Goal: Task Accomplishment & Management: Complete application form

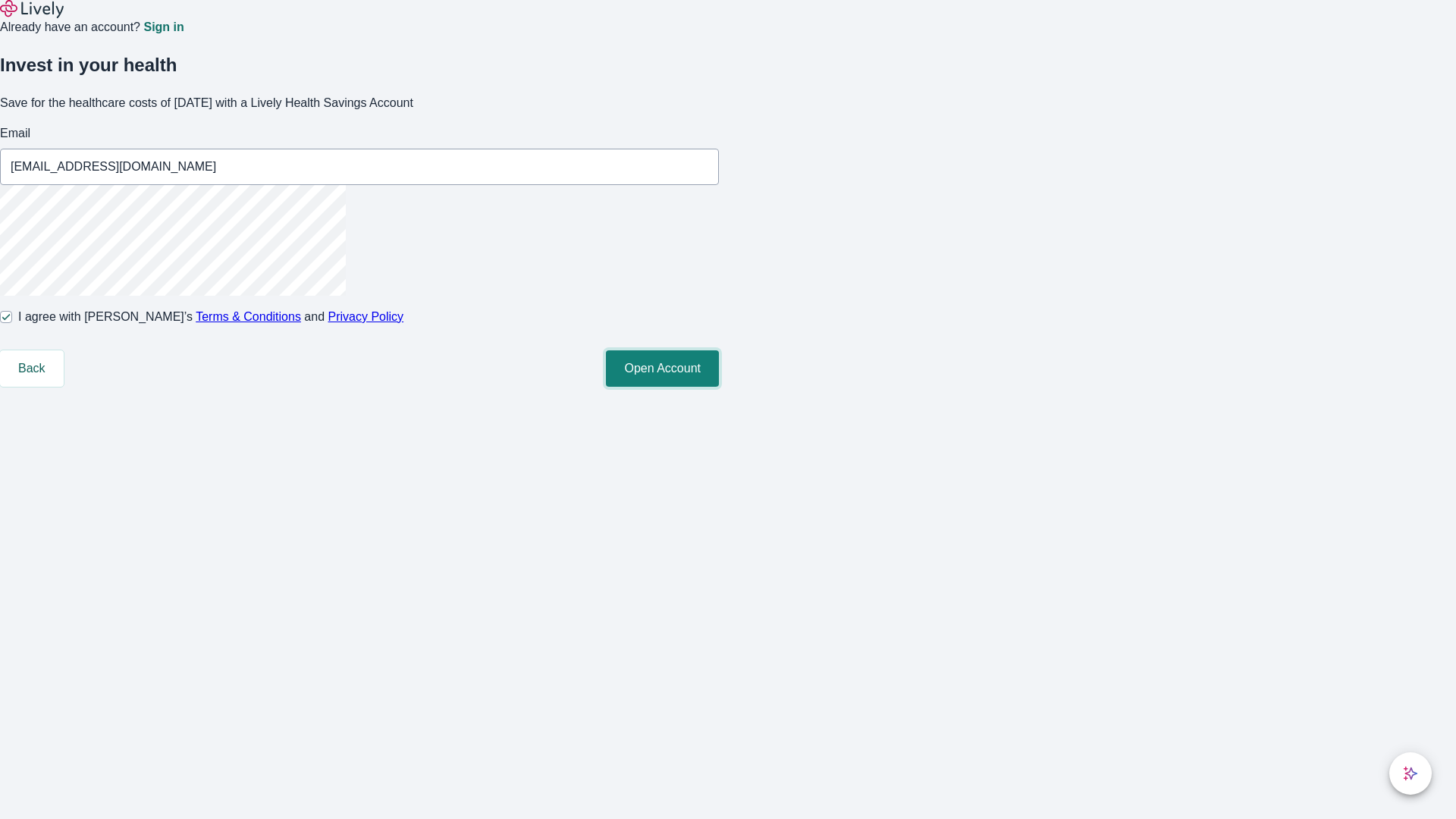
click at [718, 387] on button "Open Account" at bounding box center [663, 369] width 113 height 36
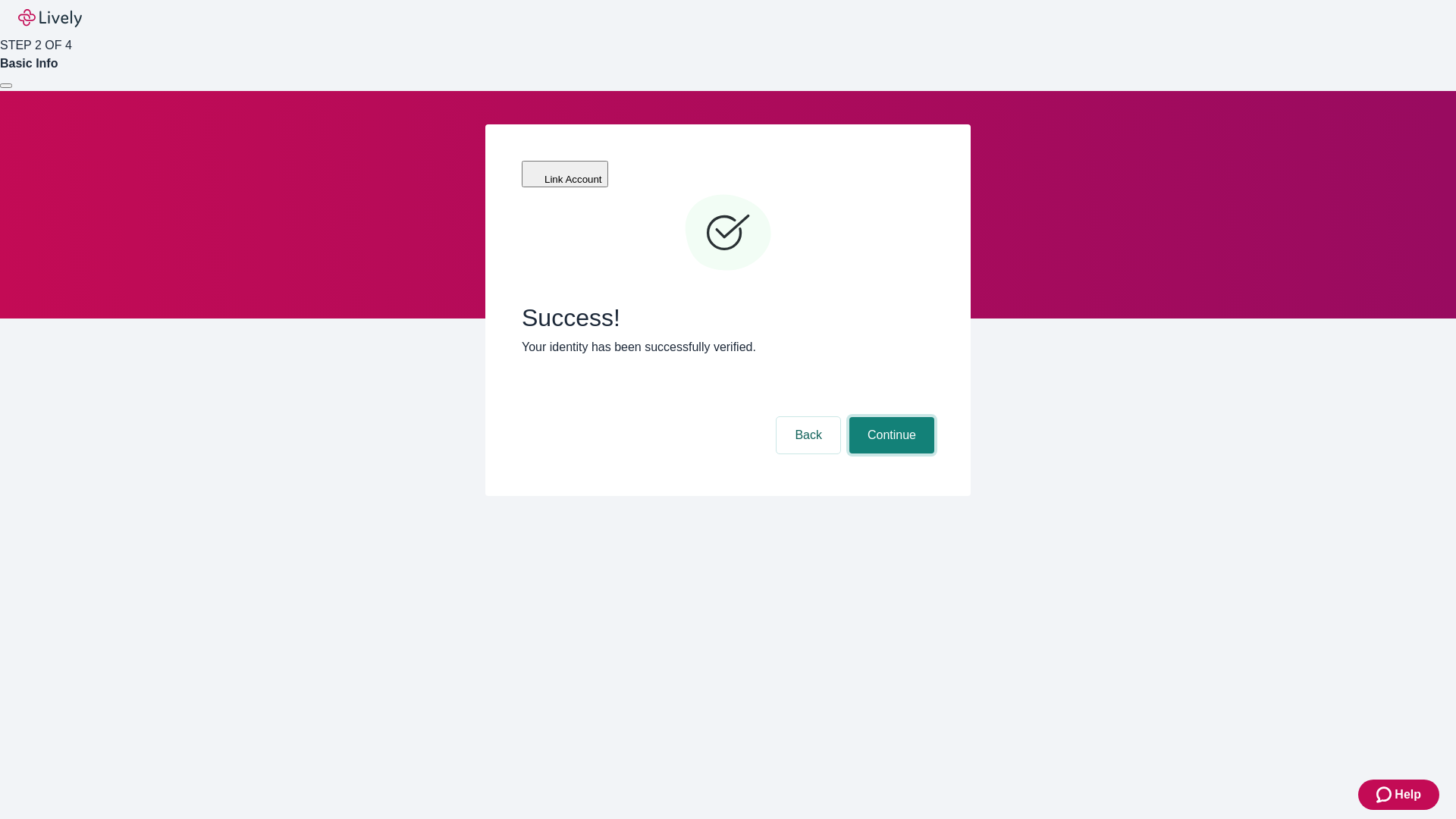
click at [889, 417] on button "Continue" at bounding box center [891, 435] width 85 height 36
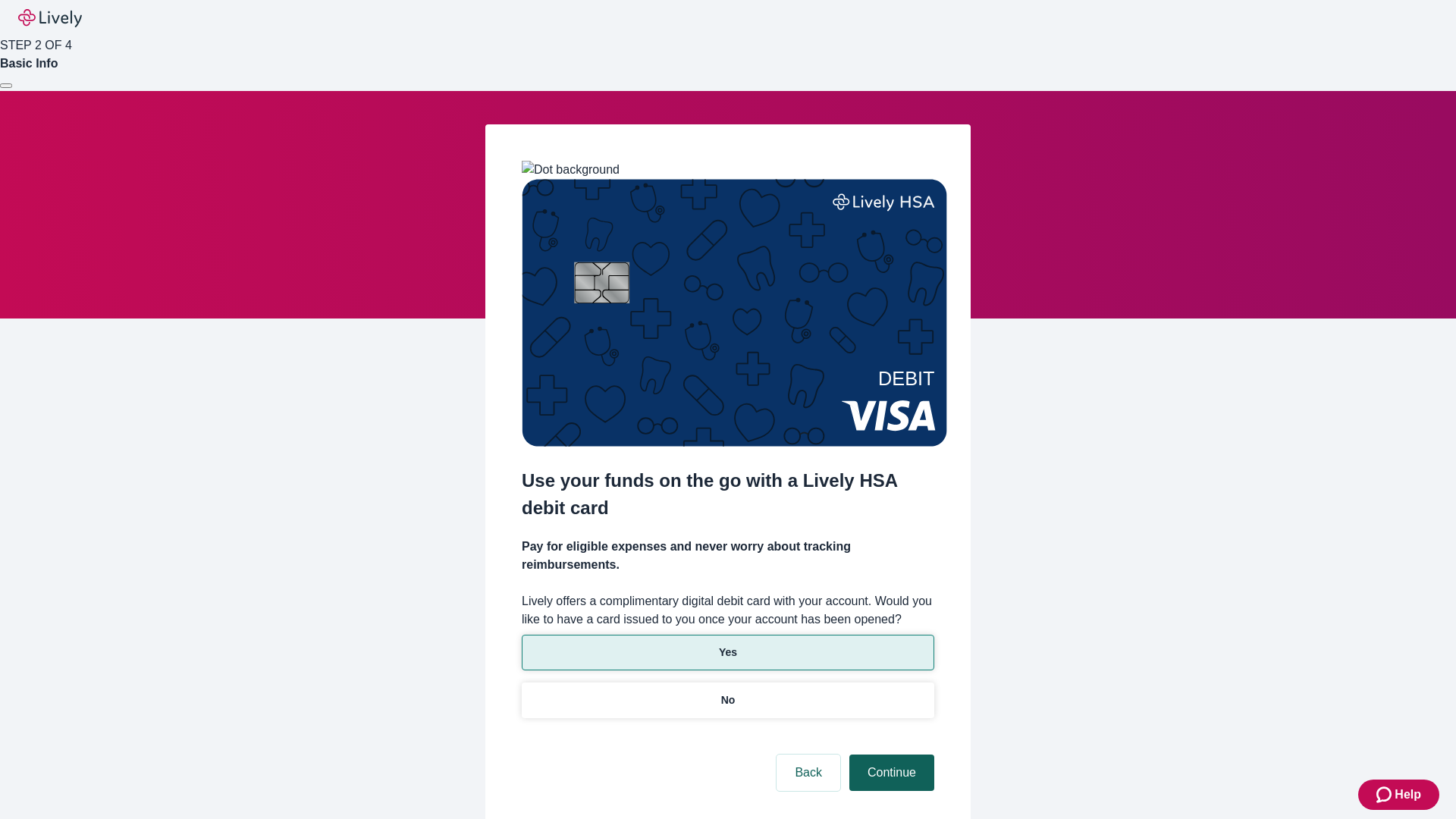
click at [727, 644] on p "Yes" at bounding box center [727, 652] width 18 height 16
click at [889, 755] on button "Continue" at bounding box center [891, 773] width 85 height 36
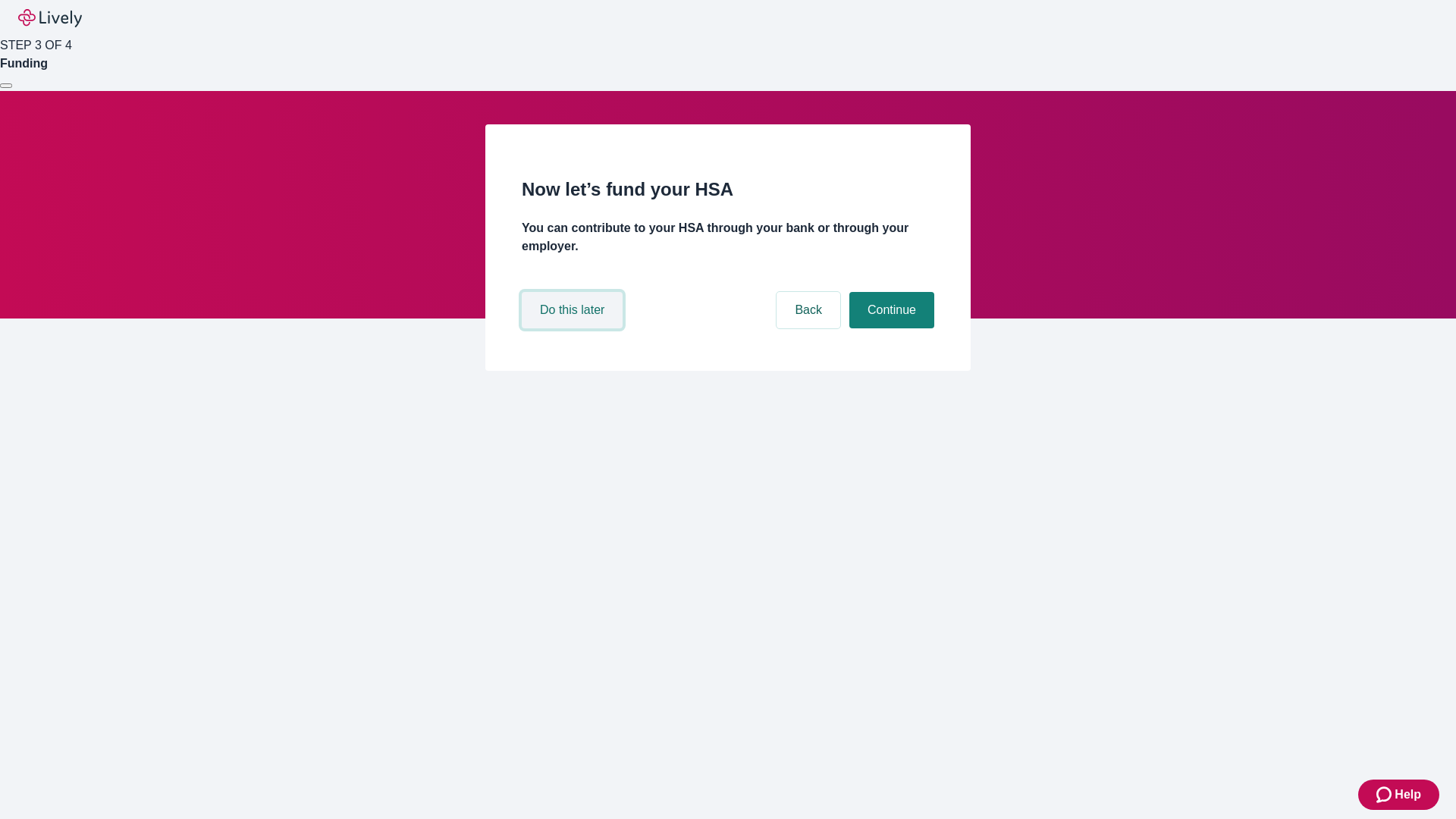
click at [574, 328] on button "Do this later" at bounding box center [571, 310] width 101 height 36
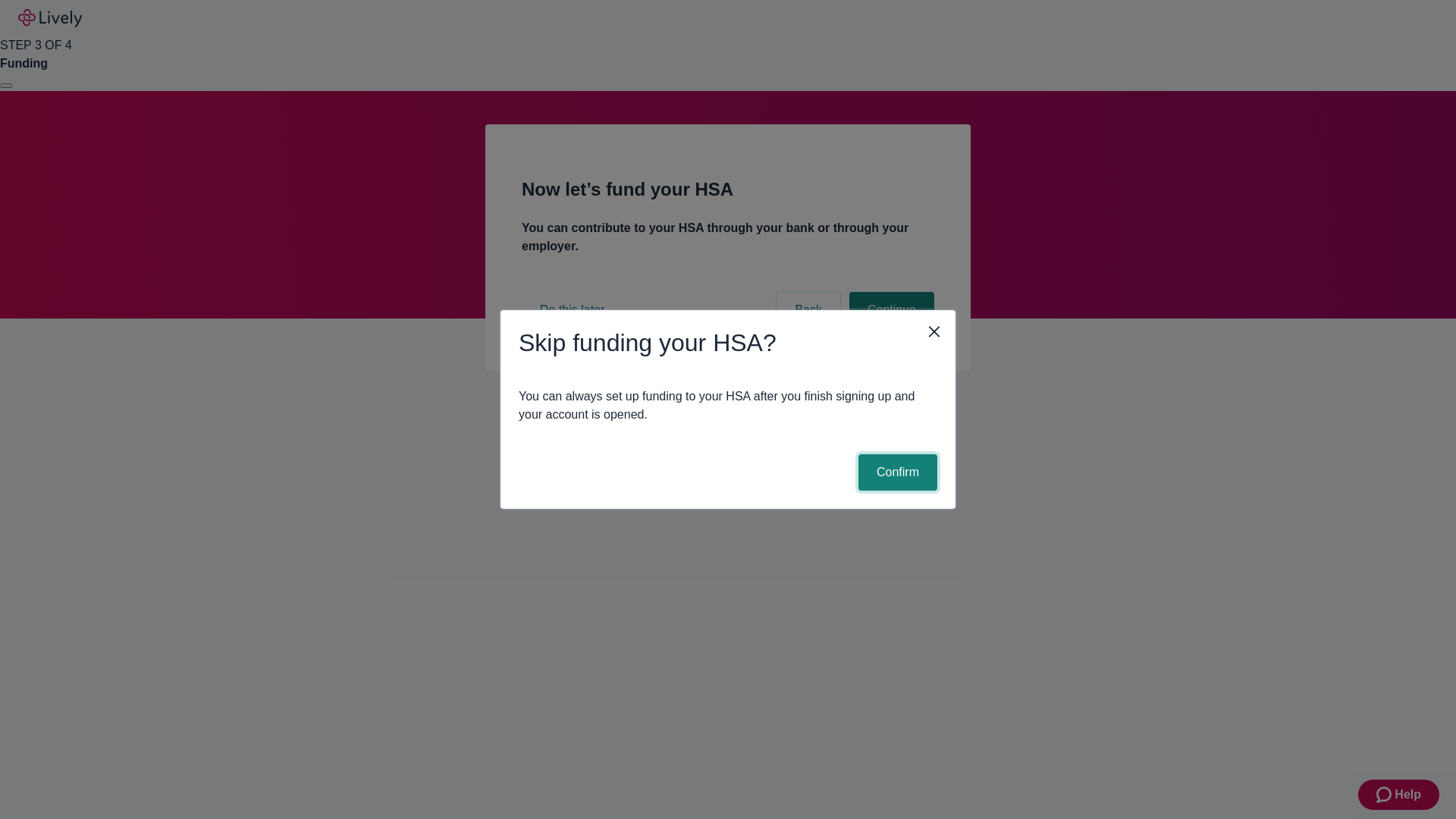
click at [895, 472] on button "Confirm" at bounding box center [898, 472] width 79 height 36
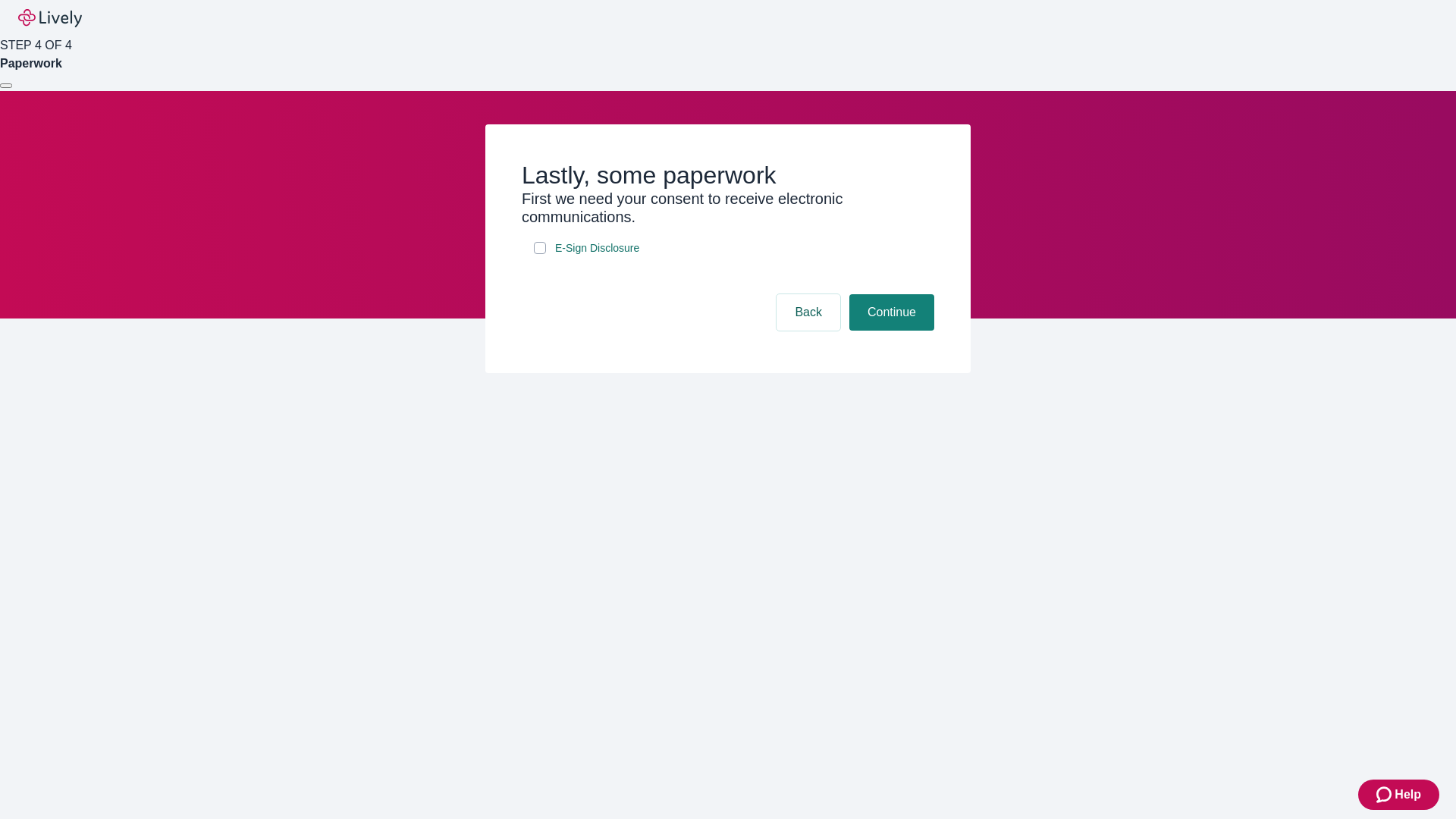
click at [540, 253] on input "E-Sign Disclosure" at bounding box center [540, 248] width 12 height 12
checkbox input "true"
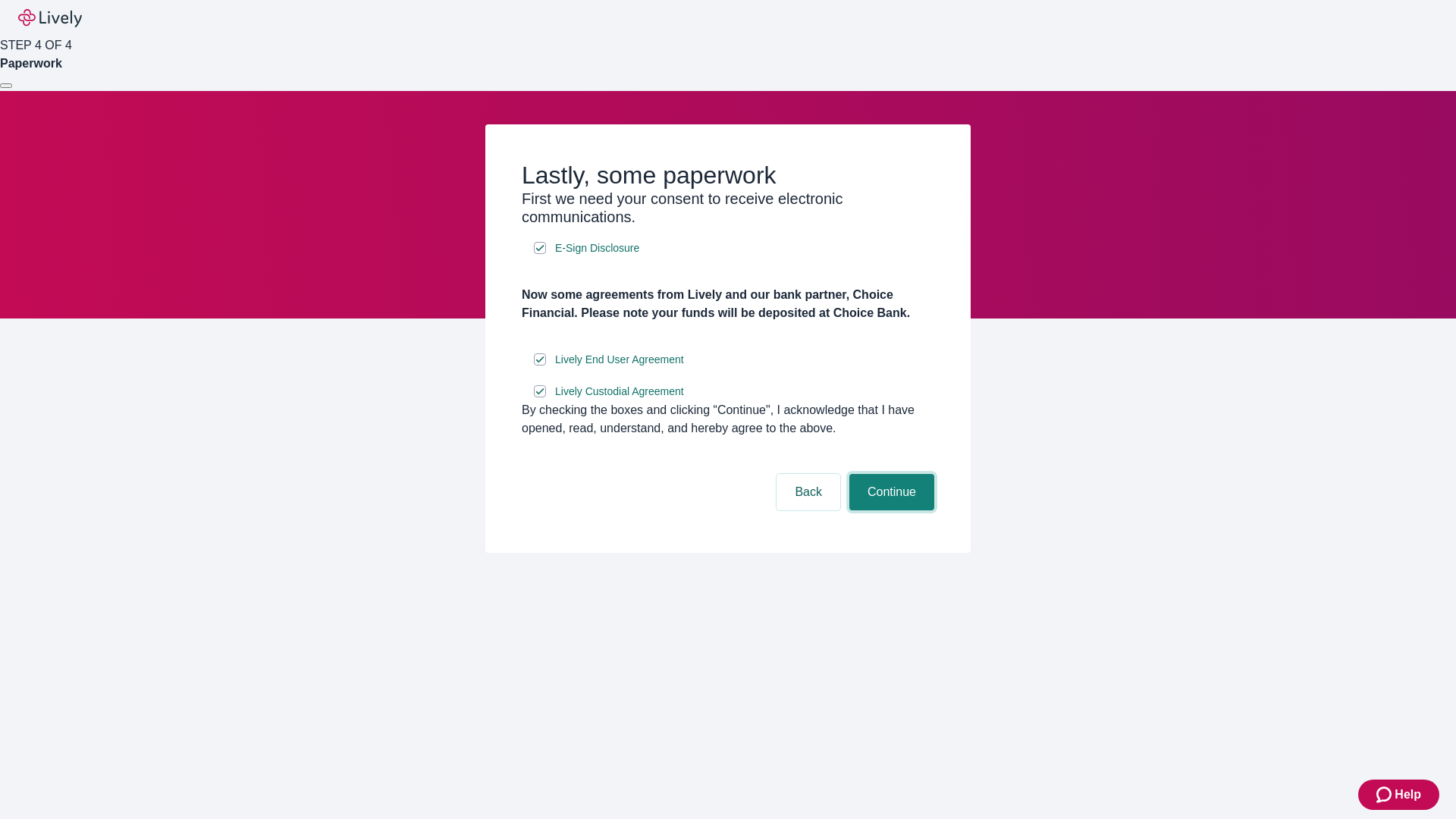
click at [889, 510] on button "Continue" at bounding box center [891, 492] width 85 height 36
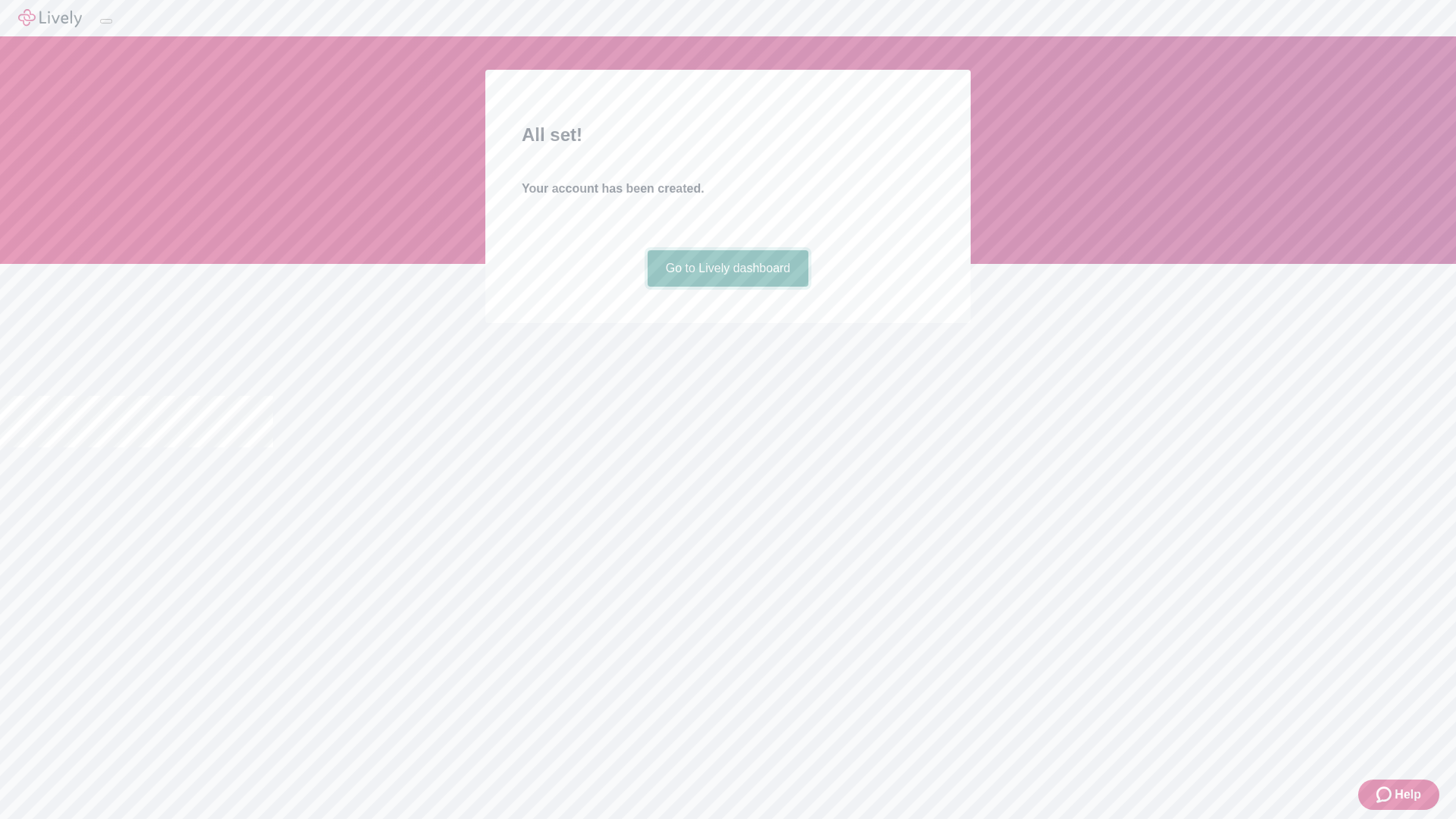
click at [727, 286] on link "Go to Lively dashboard" at bounding box center [728, 269] width 161 height 36
